Goal: Navigation & Orientation: Understand site structure

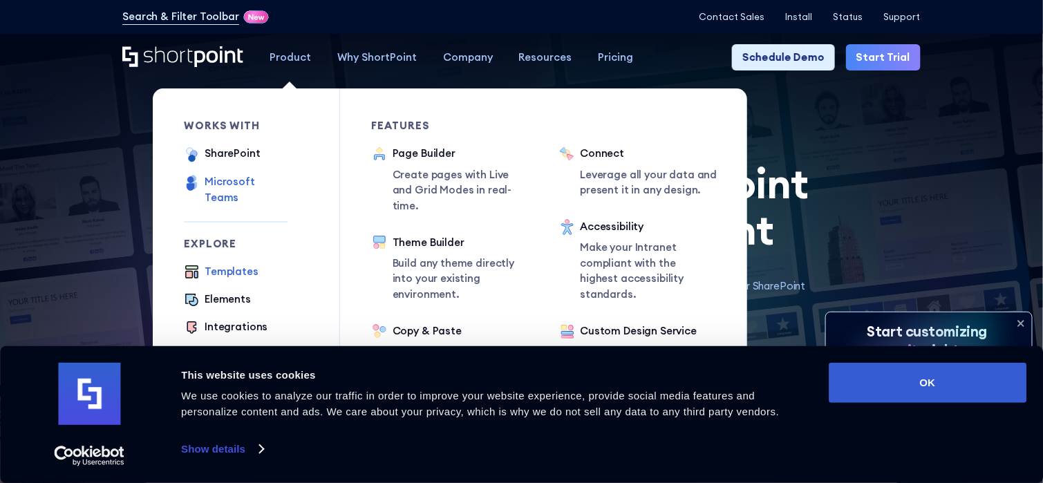
click at [251, 187] on div "Microsoft Teams" at bounding box center [246, 189] width 83 height 31
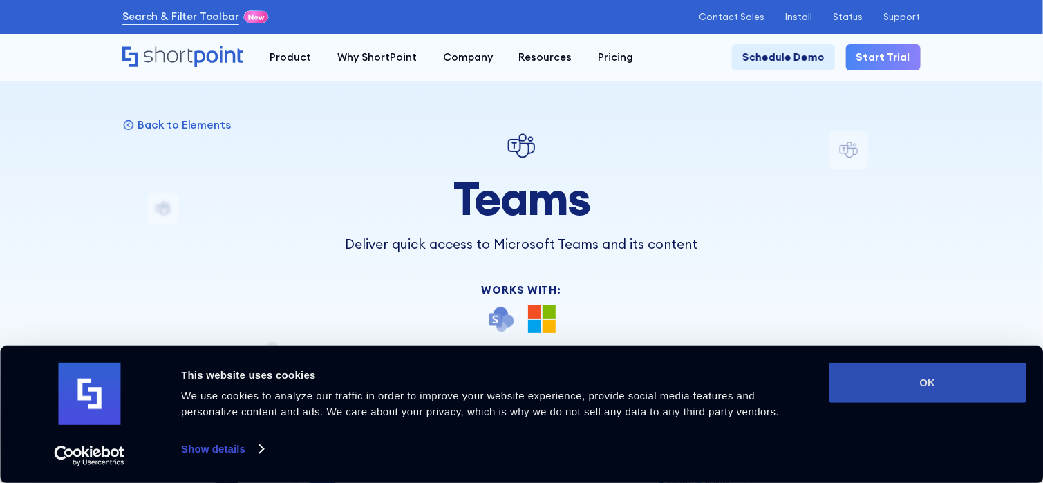
click at [921, 379] on button "OK" at bounding box center [928, 383] width 198 height 40
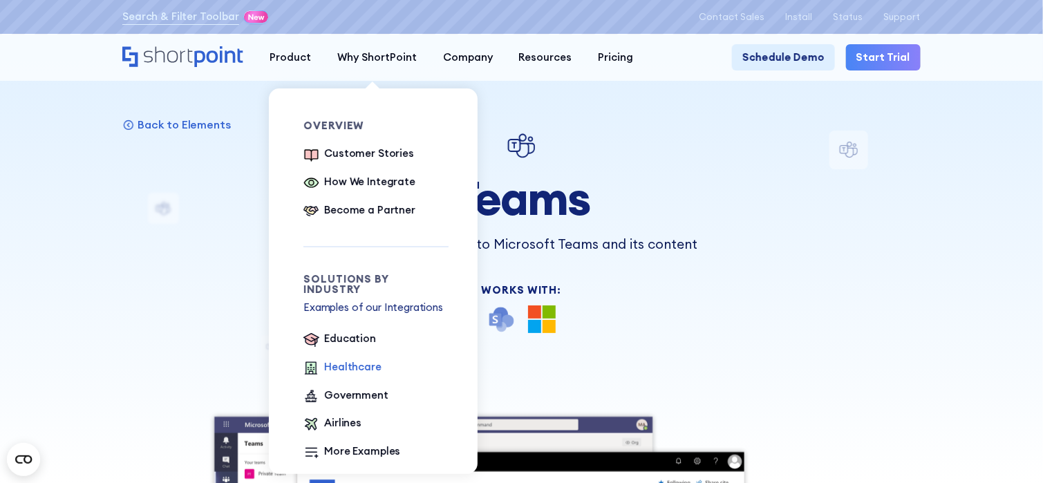
click at [359, 360] on div "Healthcare" at bounding box center [352, 367] width 57 height 16
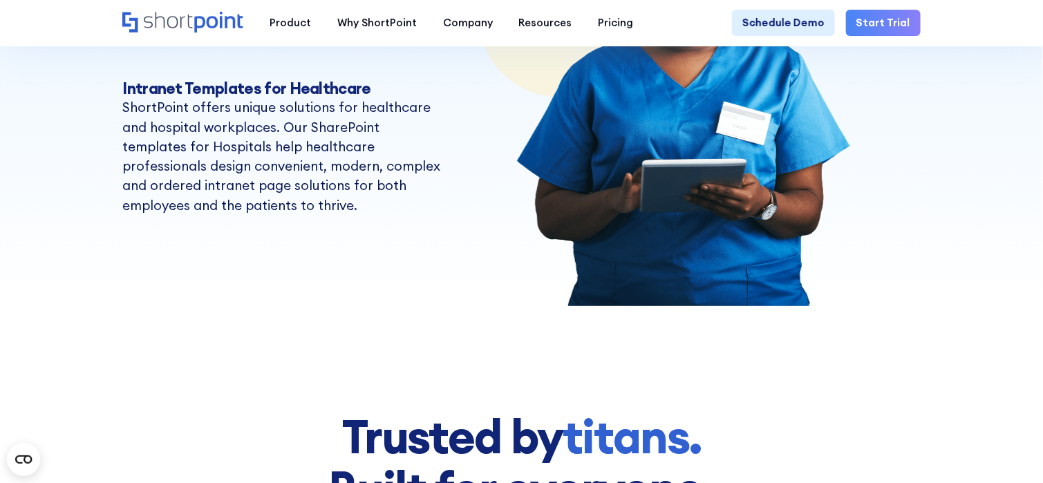
scroll to position [276, 0]
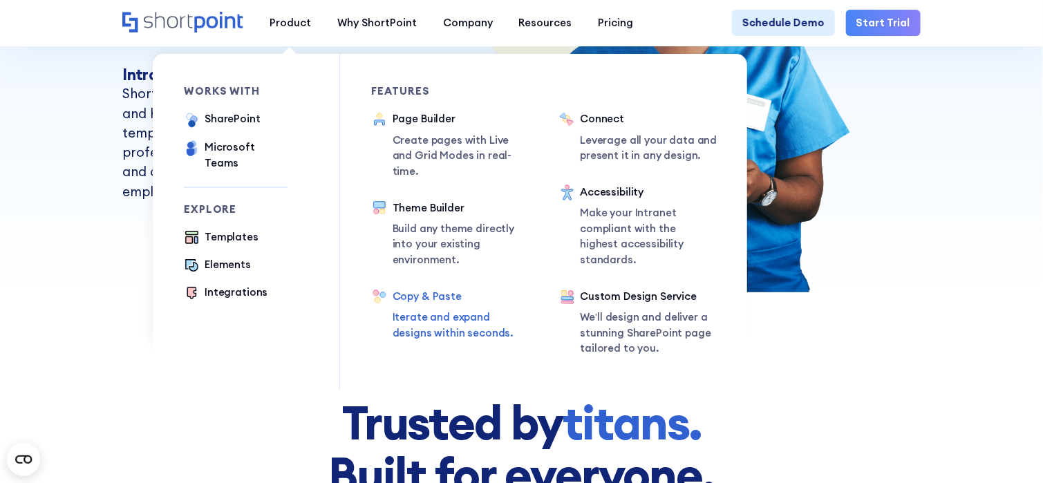
click at [444, 310] on p "Iterate and expand designs within seconds." at bounding box center [460, 325] width 135 height 31
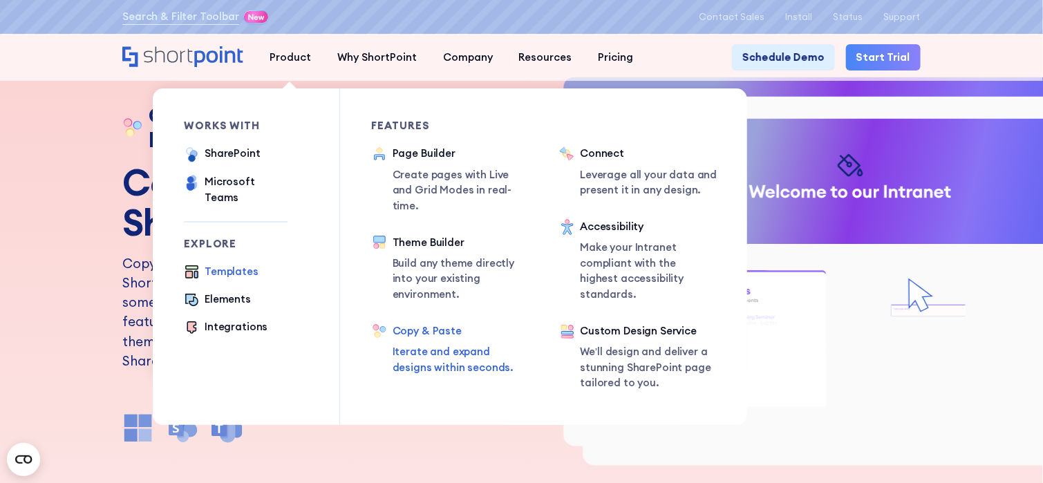
click at [229, 264] on div "Templates" at bounding box center [232, 272] width 54 height 16
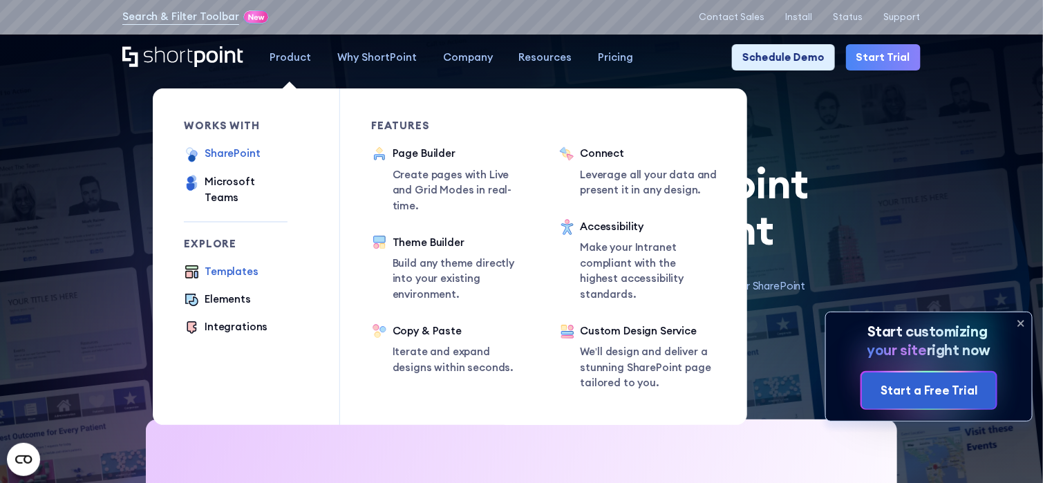
click at [214, 154] on div "SharePoint" at bounding box center [233, 154] width 56 height 16
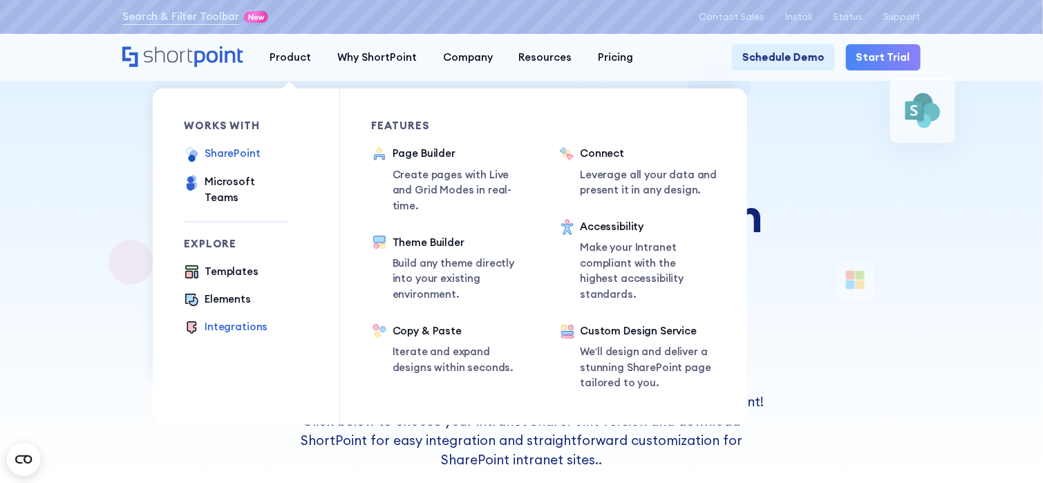
click at [253, 321] on div "Integrations" at bounding box center [236, 327] width 63 height 16
